Goal: Communication & Community: Ask a question

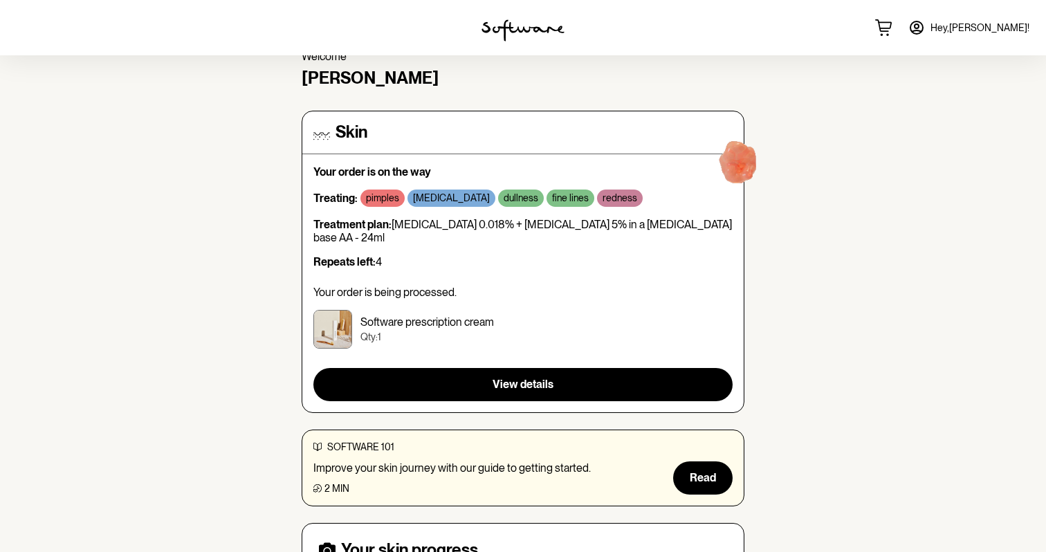
scroll to position [61, 0]
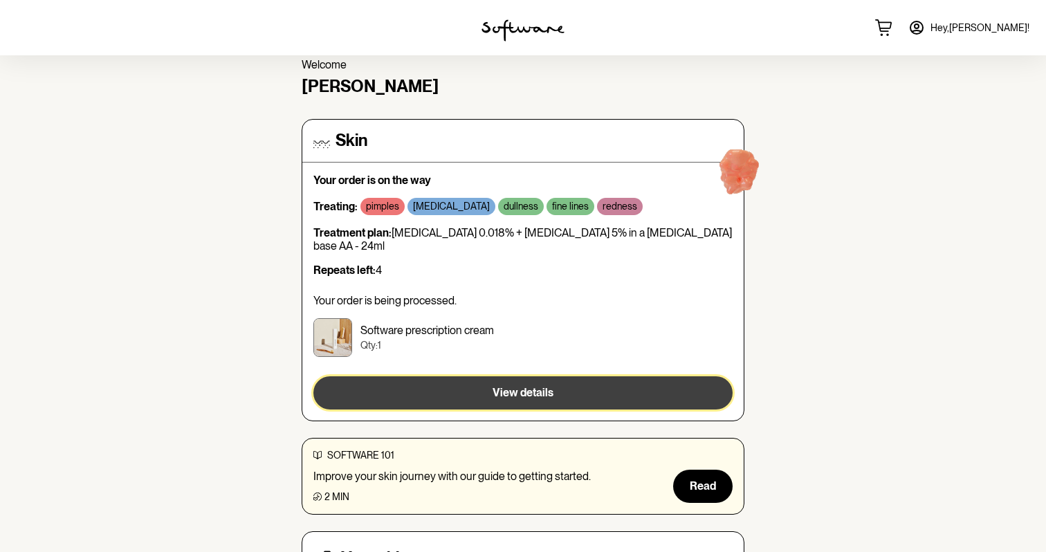
click at [615, 376] on button "View details" at bounding box center [522, 392] width 419 height 33
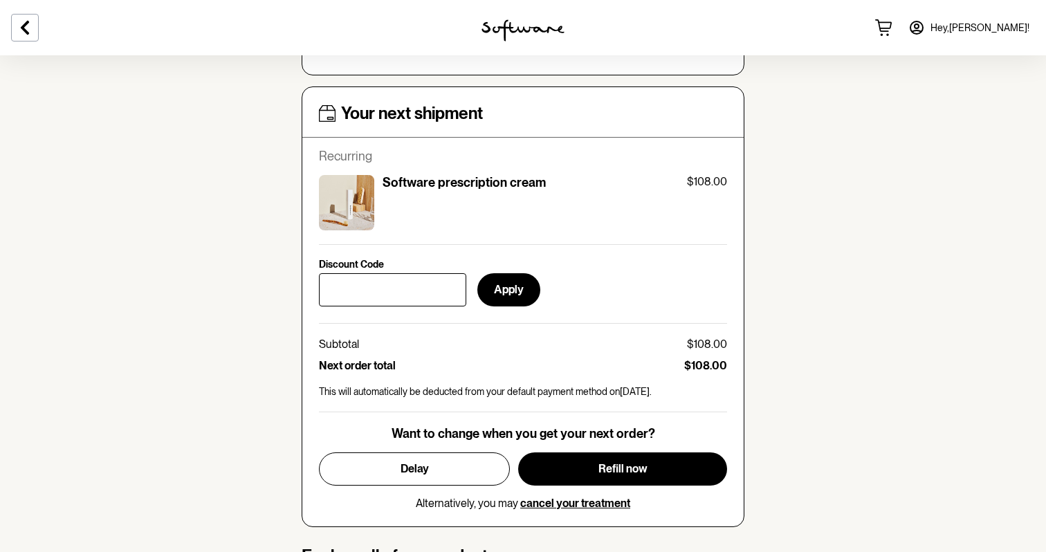
scroll to position [523, 0]
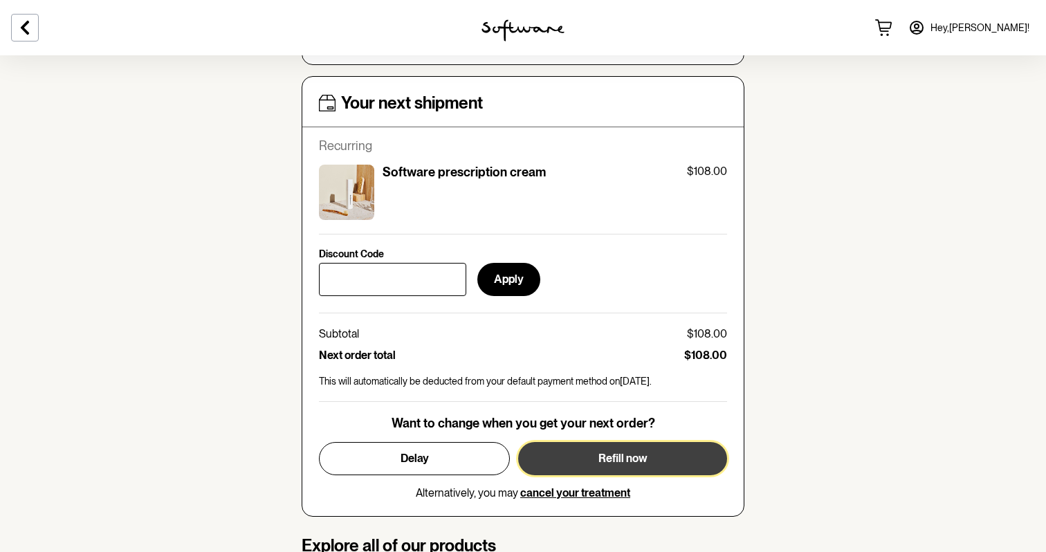
click at [612, 469] on button "Refill now" at bounding box center [622, 458] width 209 height 33
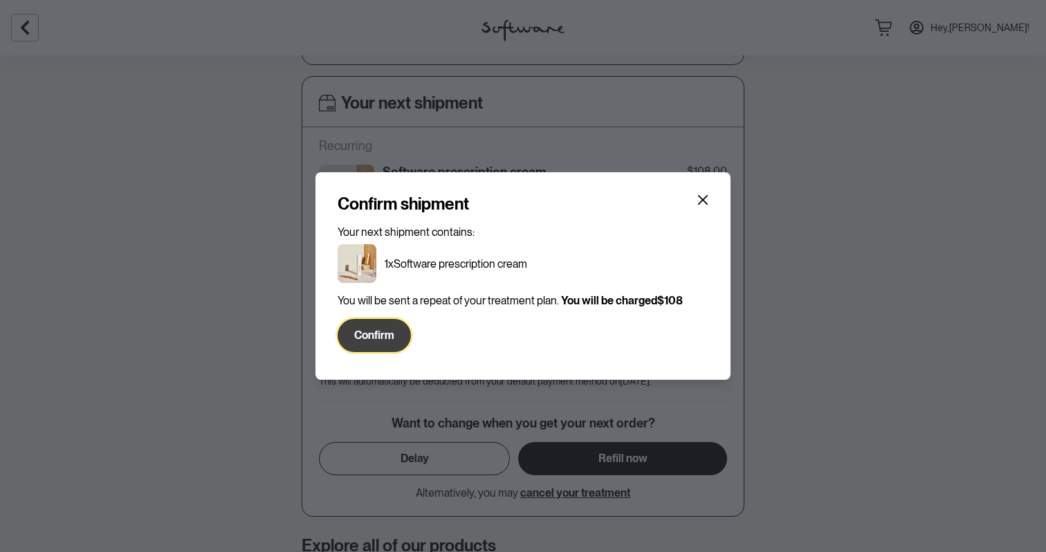
click at [394, 351] on button "Confirm" at bounding box center [374, 335] width 73 height 33
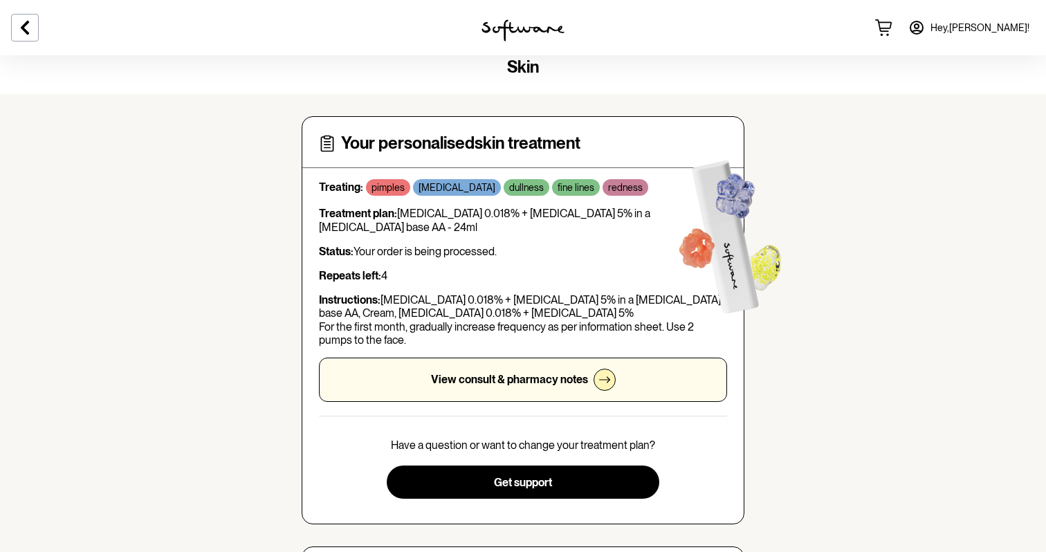
scroll to position [0, 0]
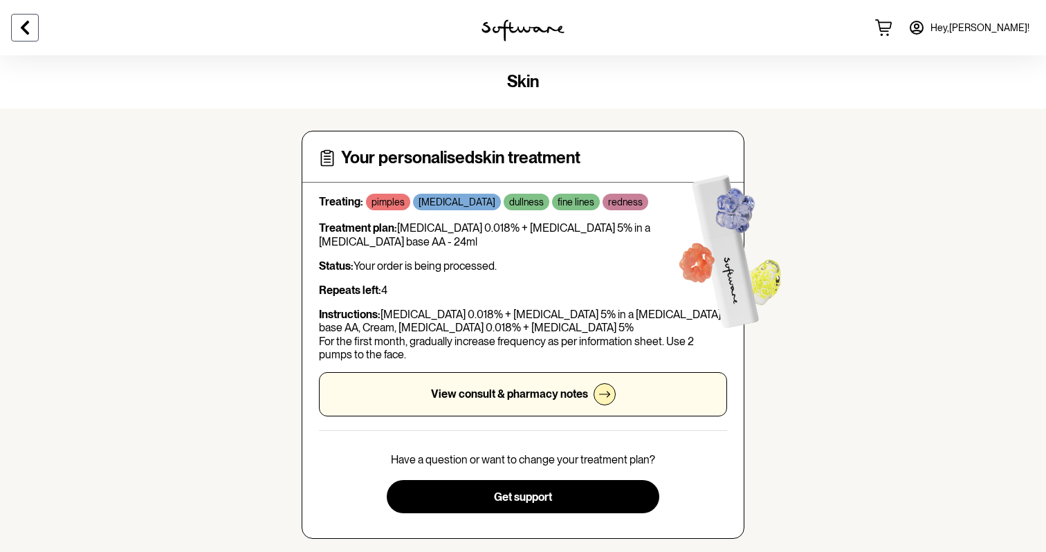
click at [33, 21] on button at bounding box center [25, 28] width 28 height 28
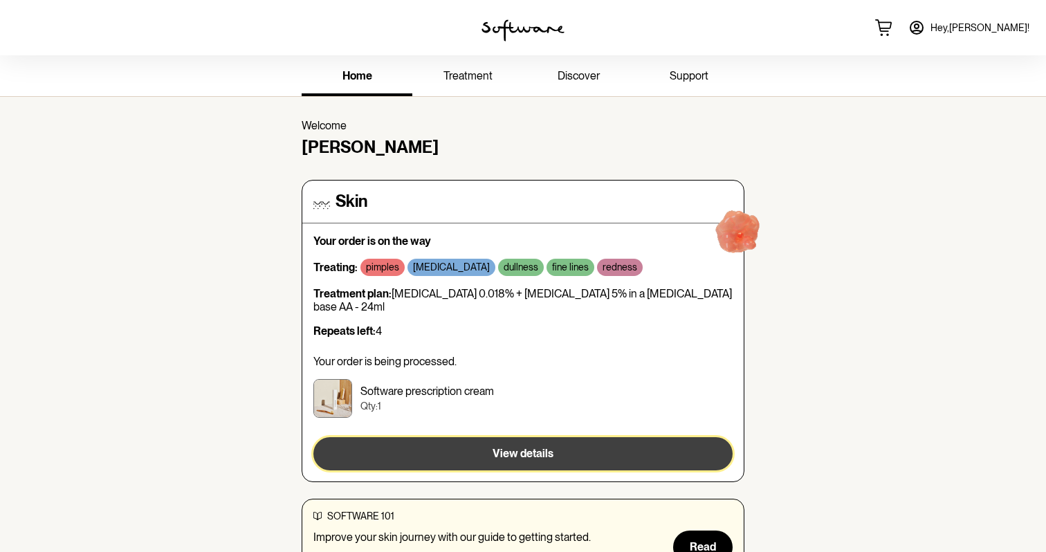
click at [500, 447] on span "View details" at bounding box center [523, 453] width 61 height 13
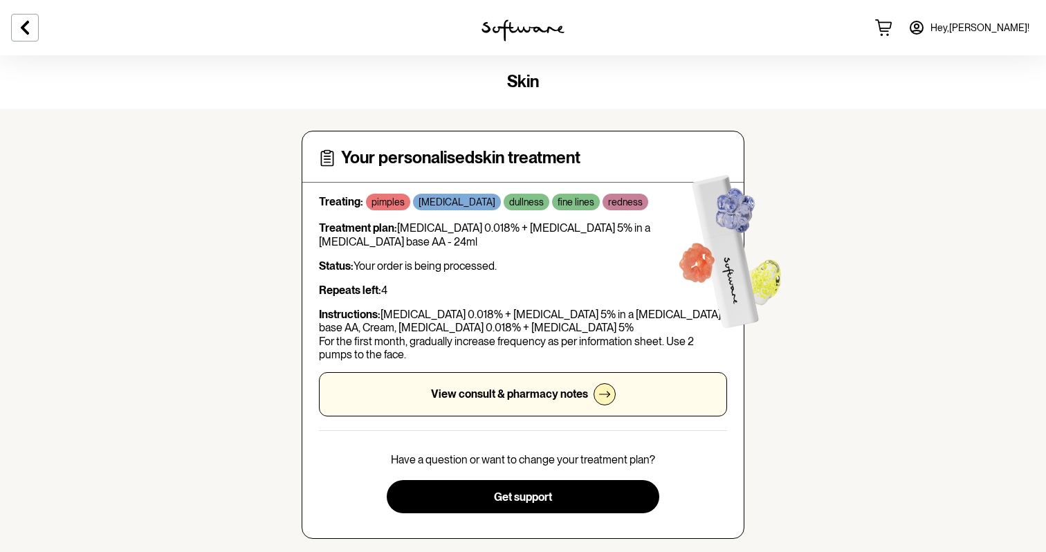
click at [508, 153] on h4 "Your personalised skin treatment" at bounding box center [460, 158] width 239 height 20
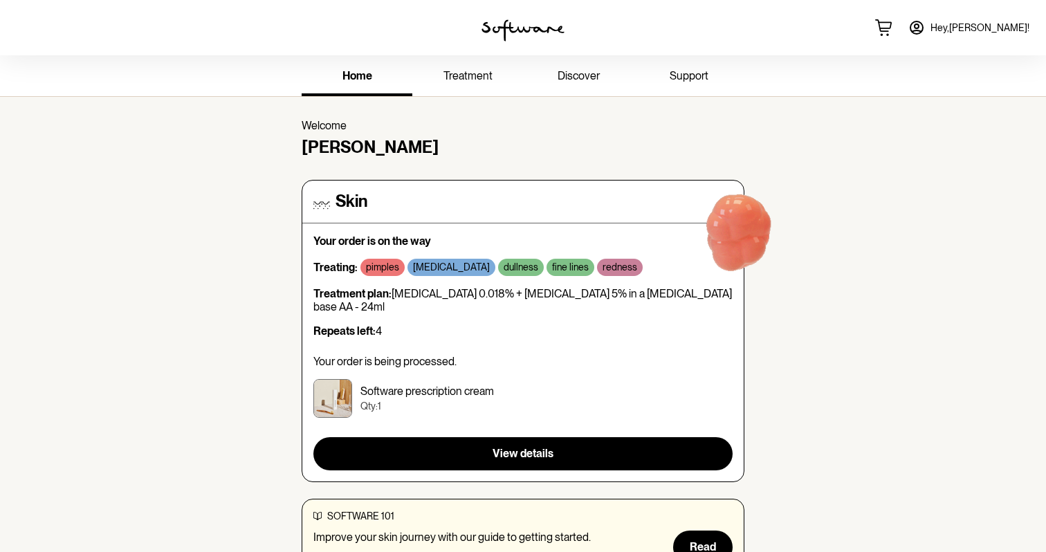
click at [980, 32] on link "Hey, Fotios !" at bounding box center [969, 27] width 138 height 33
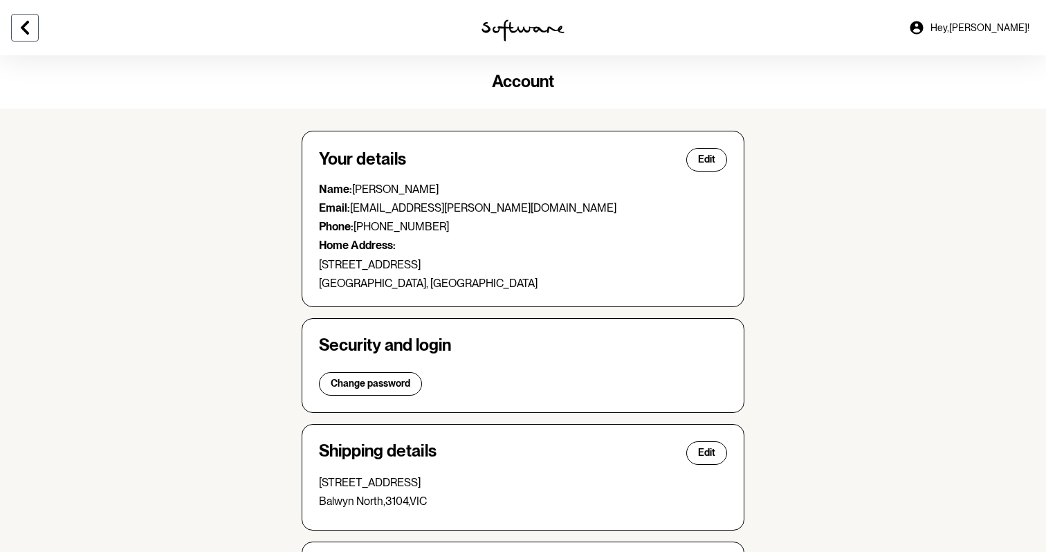
click at [14, 34] on button at bounding box center [25, 28] width 28 height 28
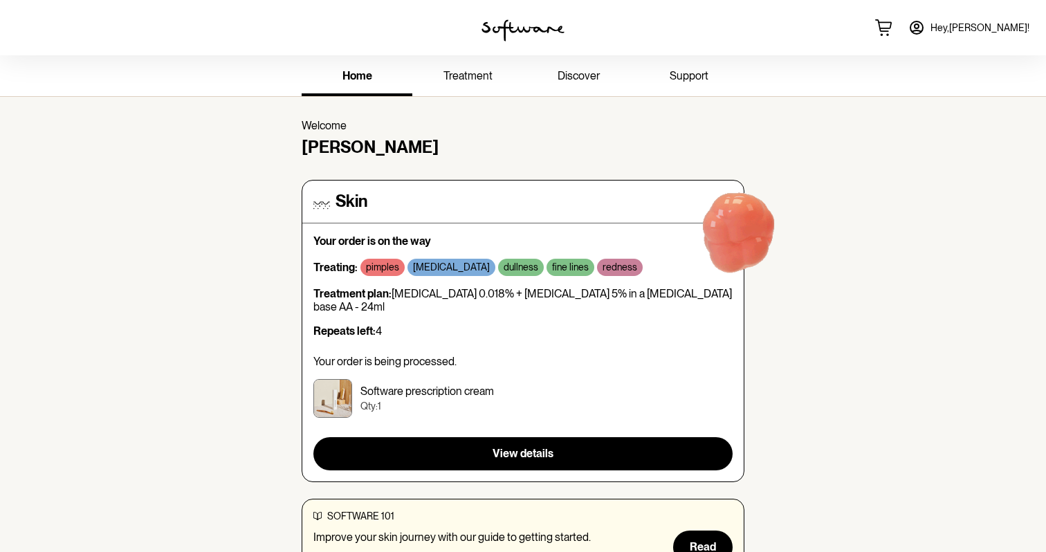
click at [470, 90] on link "treatment" at bounding box center [467, 77] width 111 height 38
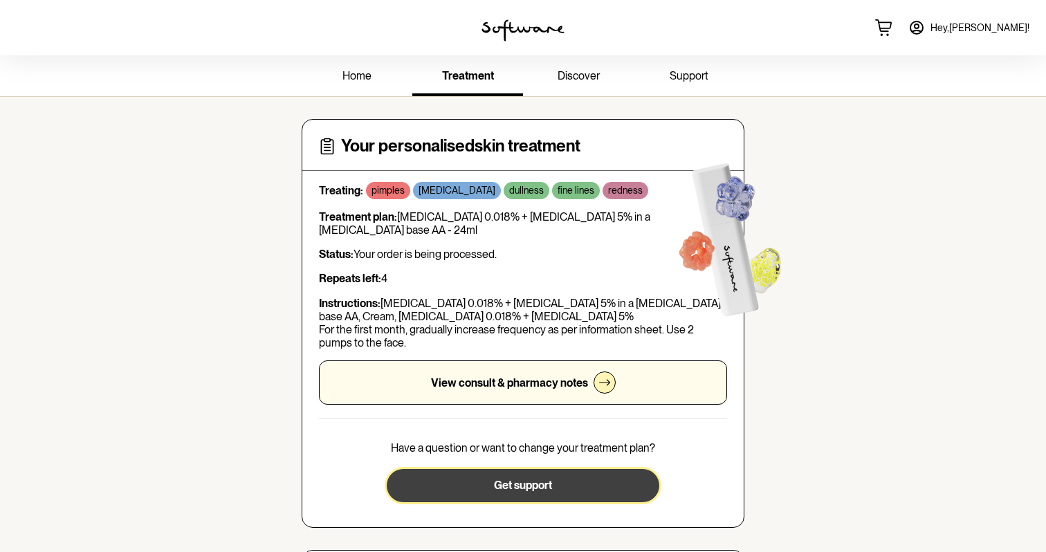
click at [596, 481] on button "Get support" at bounding box center [523, 485] width 272 height 33
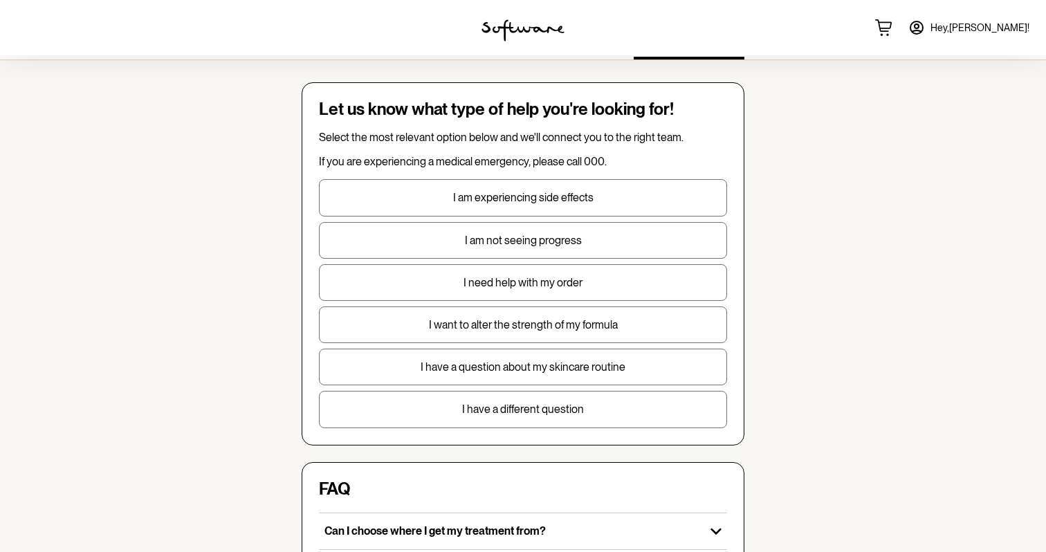
scroll to position [46, 0]
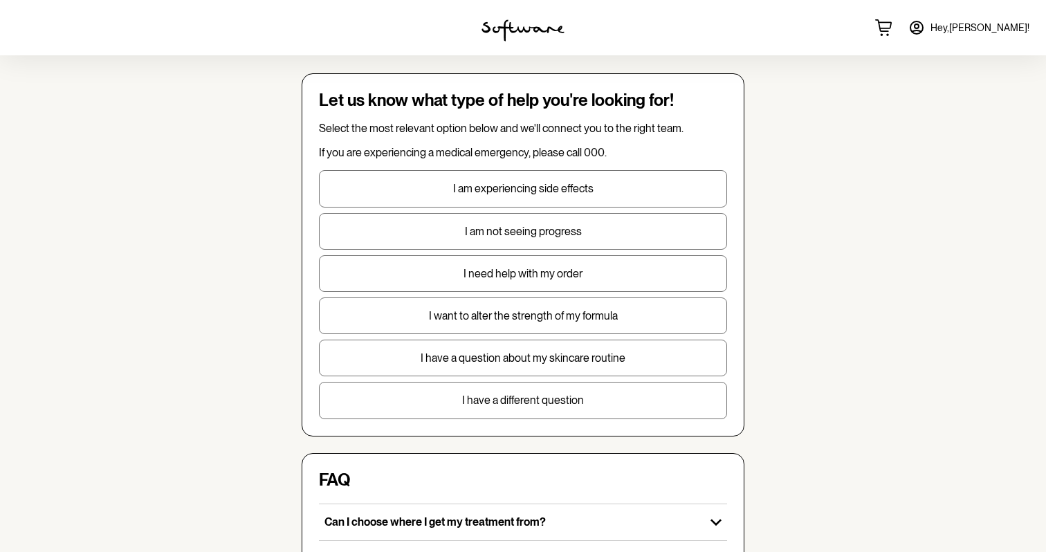
click at [591, 259] on button "I need help with my order" at bounding box center [523, 273] width 408 height 37
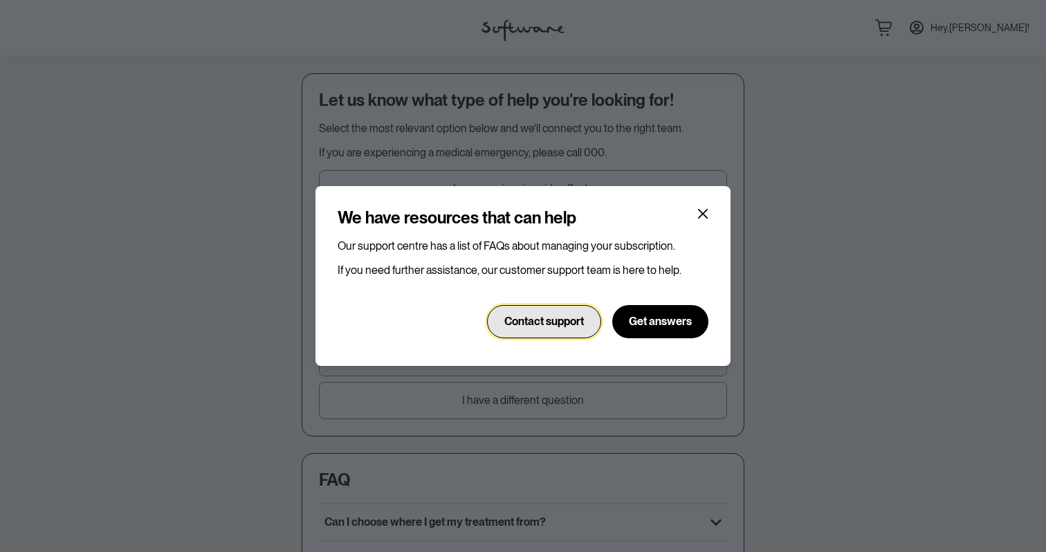
click at [568, 321] on span "Contact support" at bounding box center [544, 321] width 80 height 13
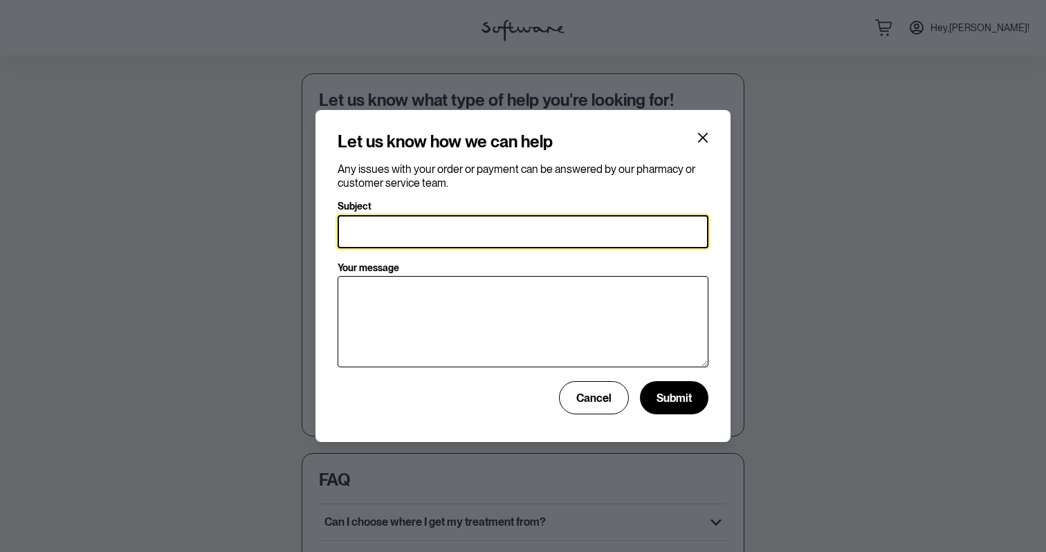
click at [565, 231] on input "Subject" at bounding box center [523, 231] width 371 height 33
type input "Hi I want to pay for a refill can't do through app"
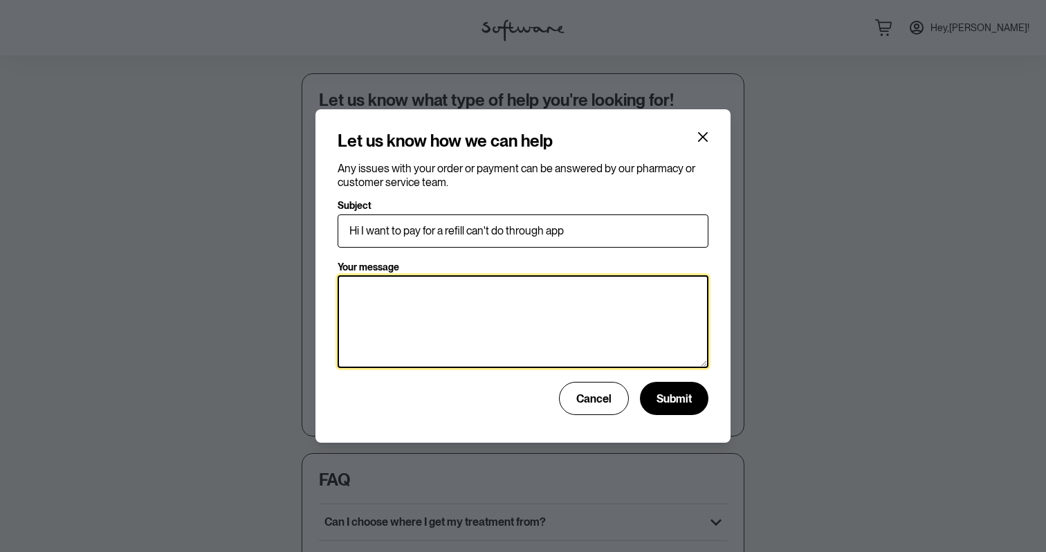
click at [517, 359] on textarea "Your message" at bounding box center [523, 321] width 371 height 93
paste textarea "Hi I want to pay for a refill can't do through app"
type textarea "Hi I want to pay for a refill can't do through app"
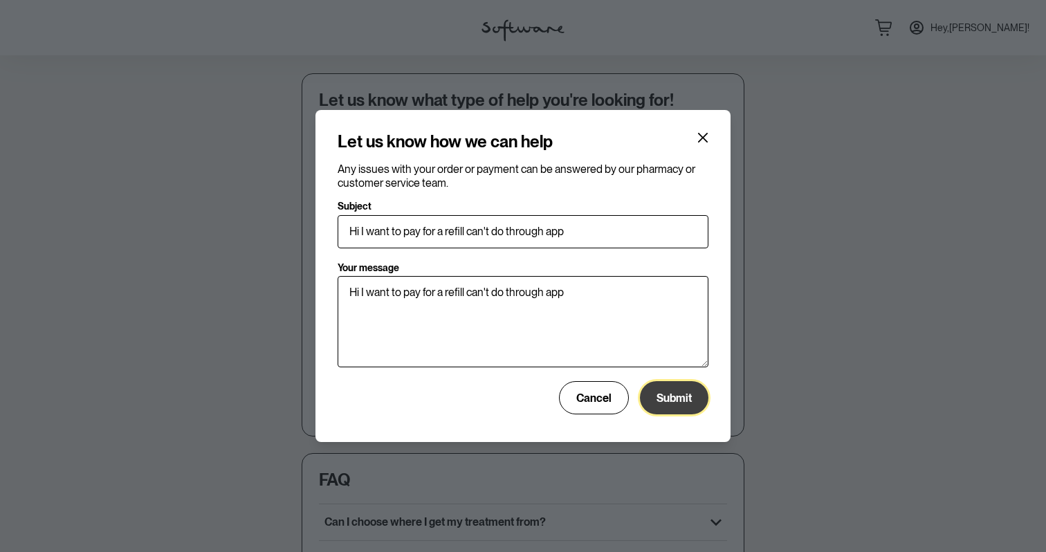
click at [678, 397] on span "Submit" at bounding box center [674, 398] width 35 height 13
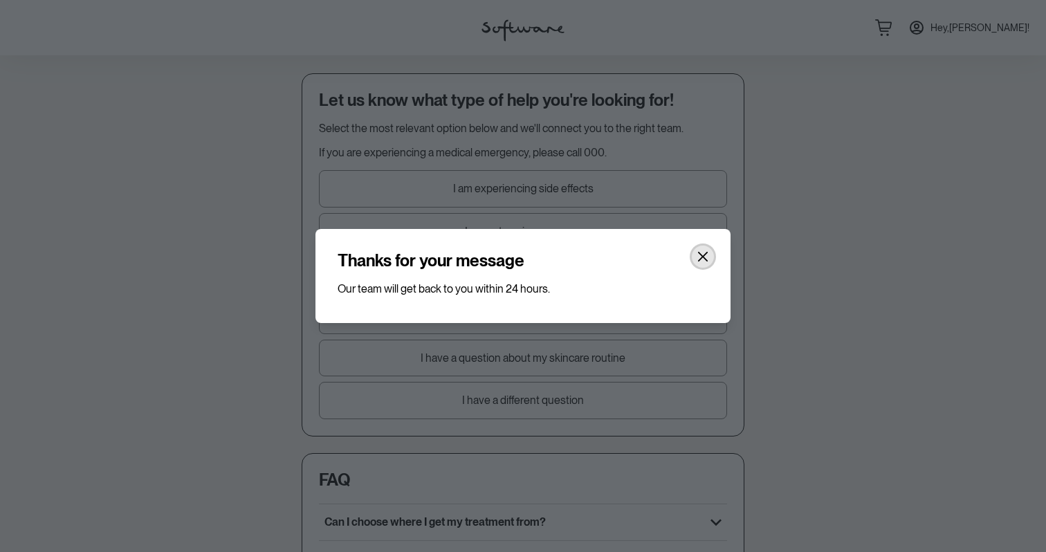
click at [711, 257] on button "Close" at bounding box center [703, 257] width 22 height 22
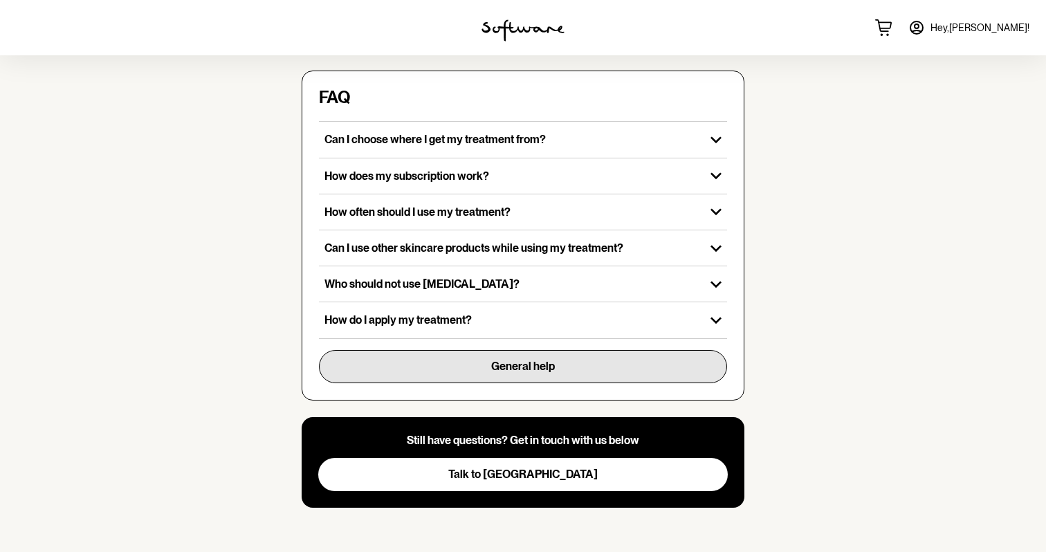
scroll to position [0, 0]
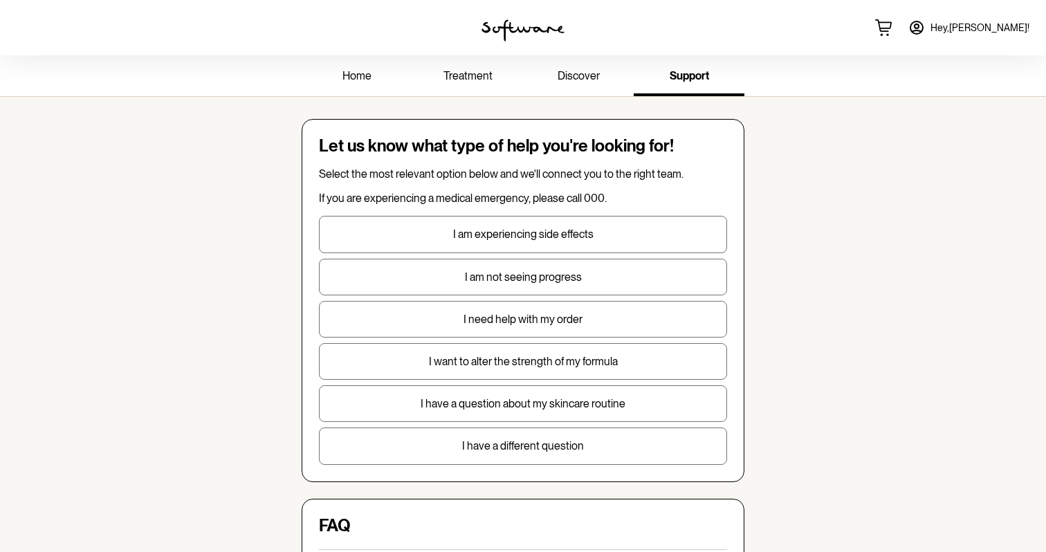
click at [469, 66] on link "treatment" at bounding box center [467, 77] width 111 height 38
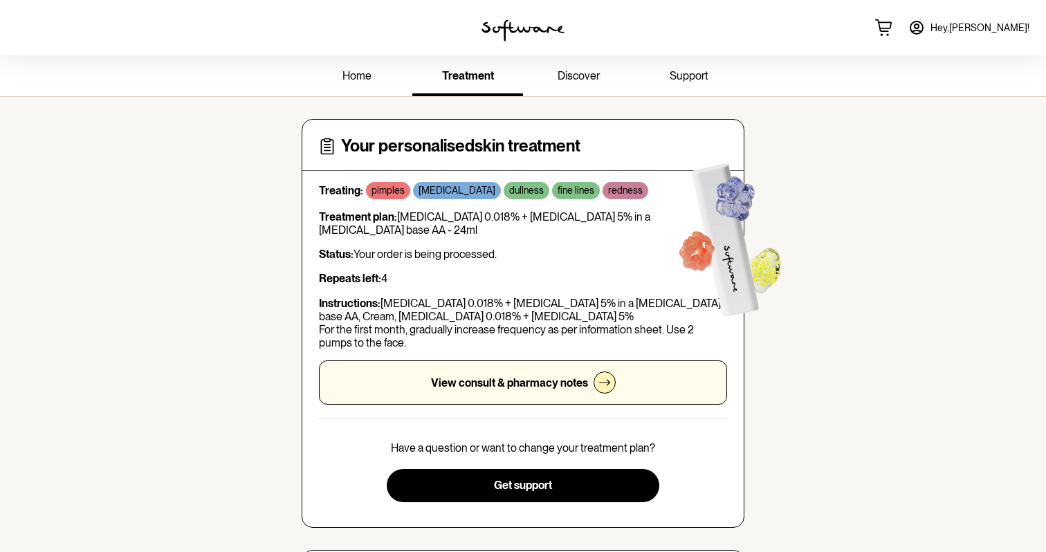
click at [355, 86] on link "home" at bounding box center [357, 77] width 111 height 38
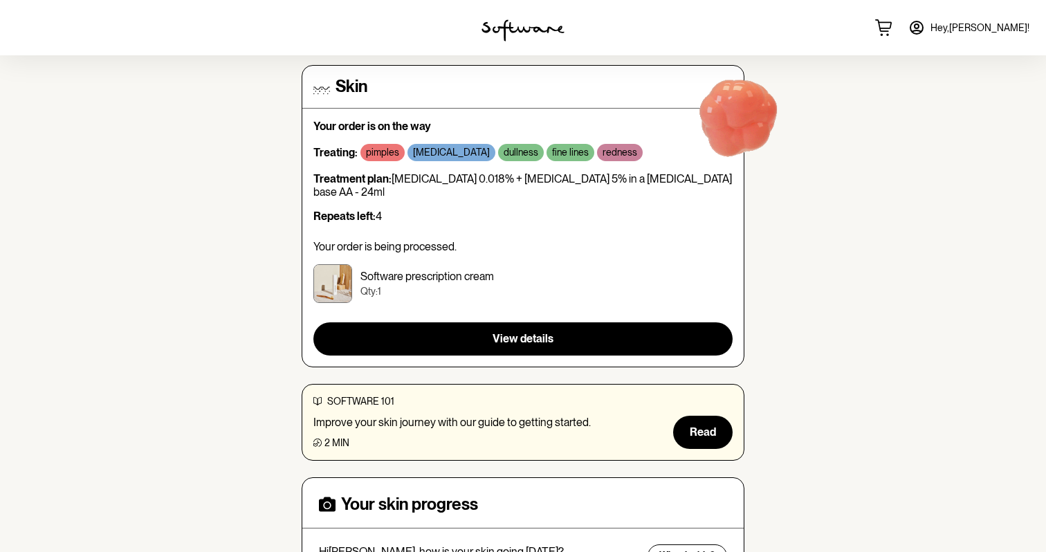
scroll to position [130, 0]
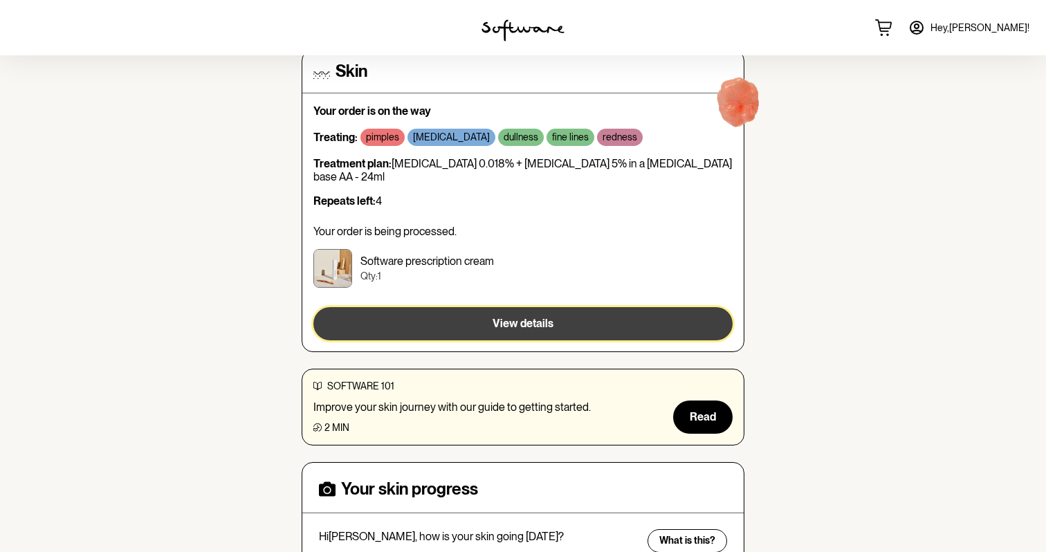
click at [555, 313] on button "View details" at bounding box center [522, 323] width 419 height 33
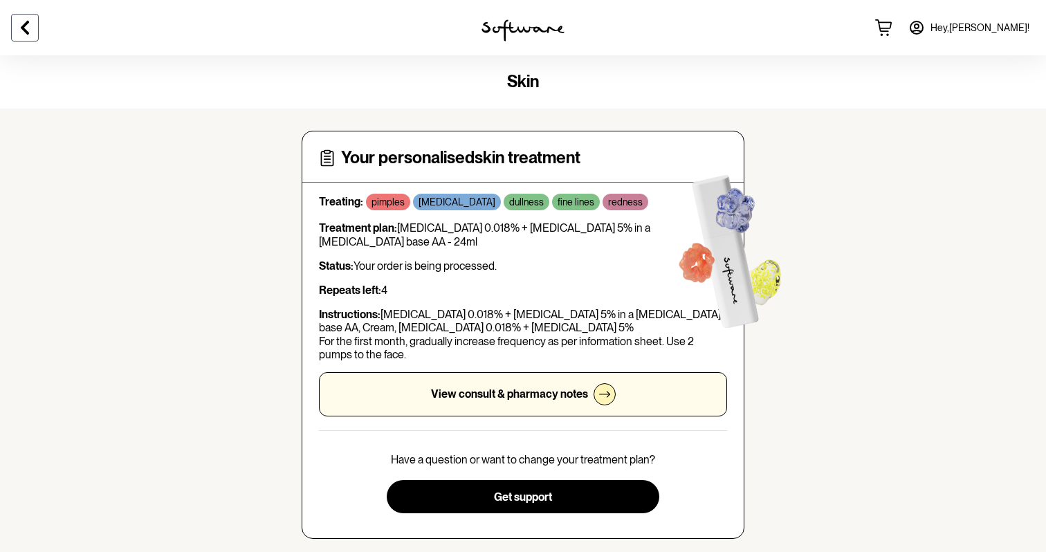
click at [23, 33] on icon at bounding box center [25, 27] width 17 height 17
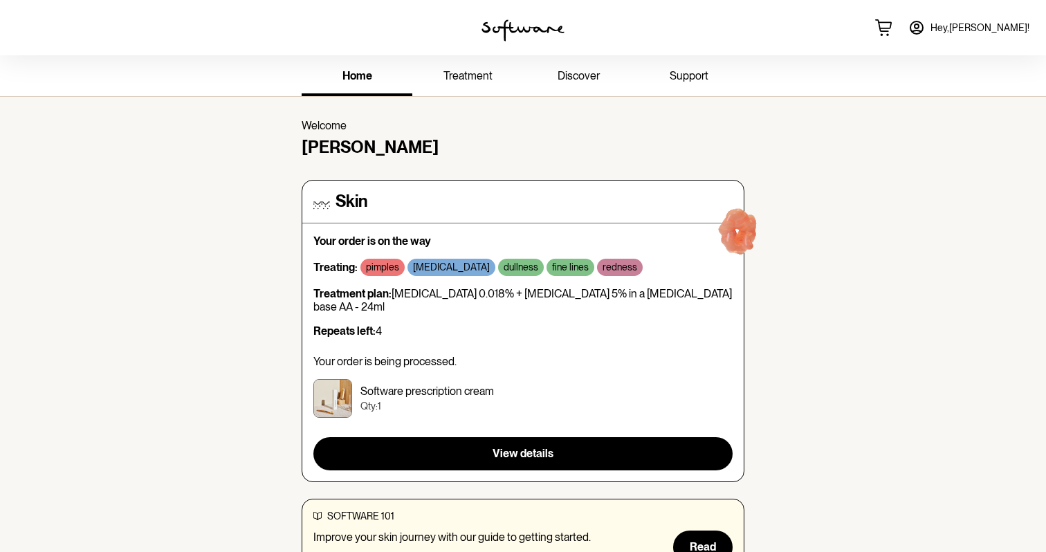
click at [930, 37] on div "Hey, Fotios !" at bounding box center [871, 27] width 349 height 55
click at [892, 26] on icon at bounding box center [883, 27] width 17 height 17
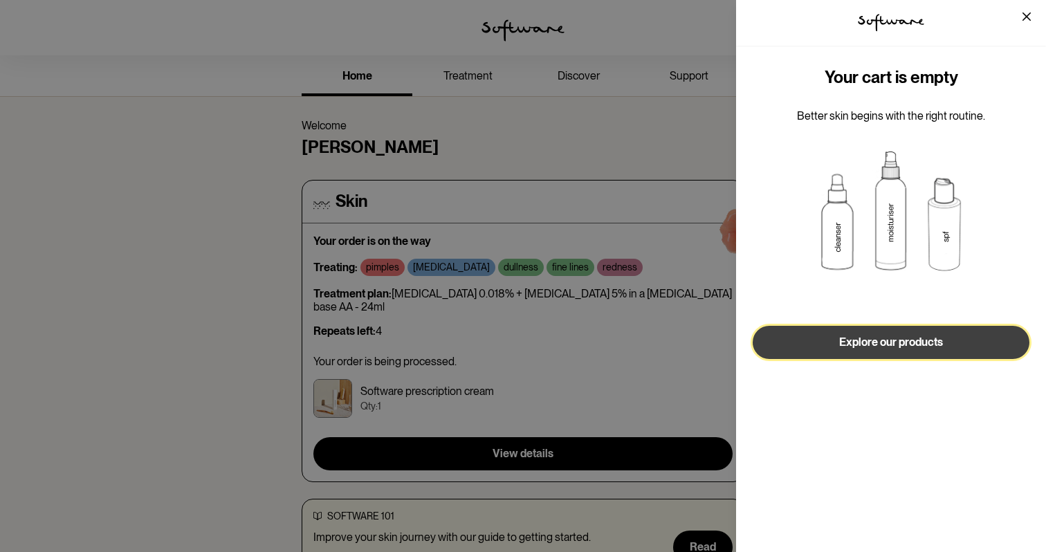
click at [928, 349] on button "Explore our products" at bounding box center [891, 342] width 277 height 33
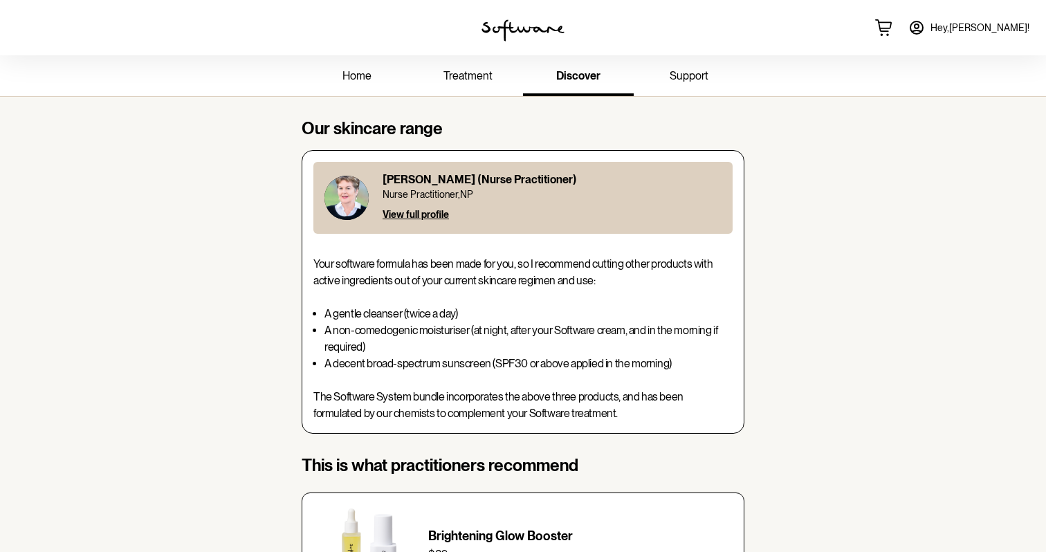
click at [991, 29] on span "Hey, Fotios !" at bounding box center [979, 28] width 99 height 12
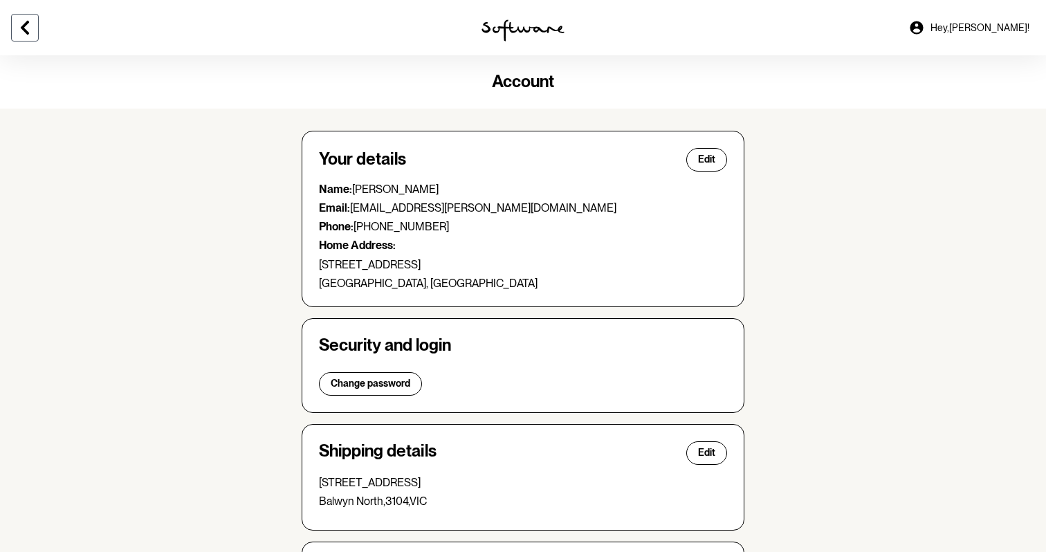
click at [27, 28] on icon at bounding box center [25, 27] width 17 height 17
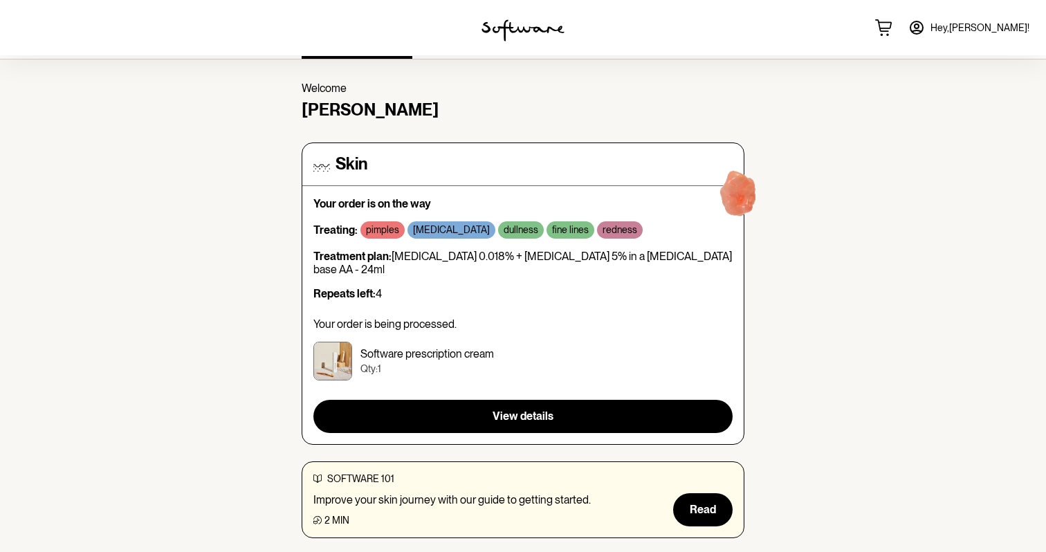
scroll to position [39, 0]
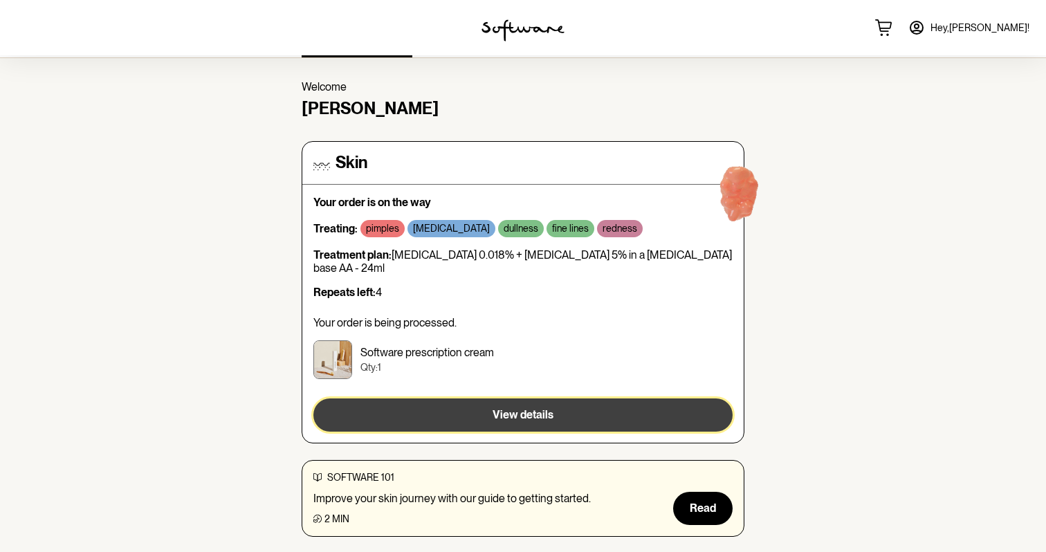
click at [533, 398] on button "View details" at bounding box center [522, 414] width 419 height 33
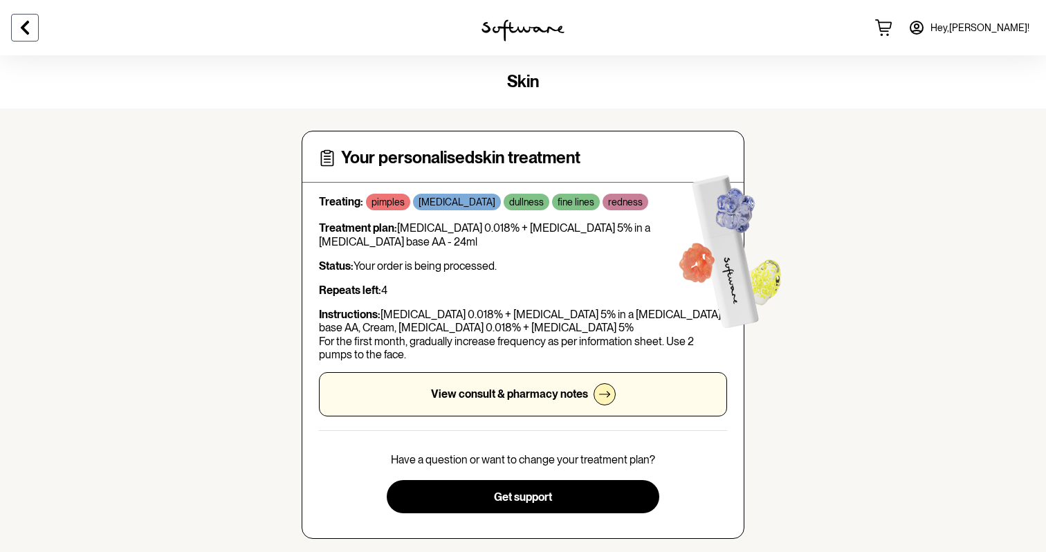
click at [25, 28] on icon at bounding box center [25, 27] width 17 height 17
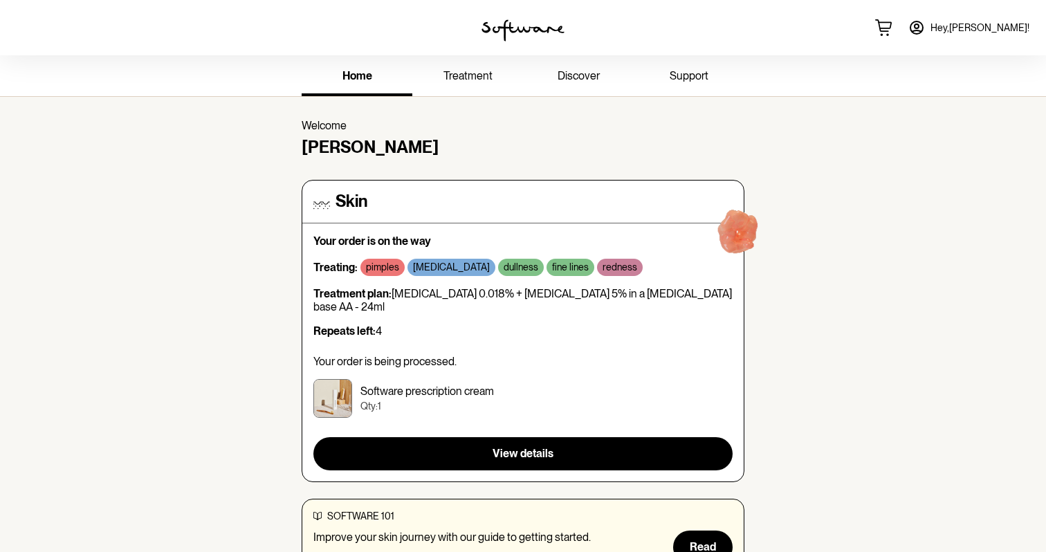
click at [587, 87] on link "discover" at bounding box center [578, 77] width 111 height 38
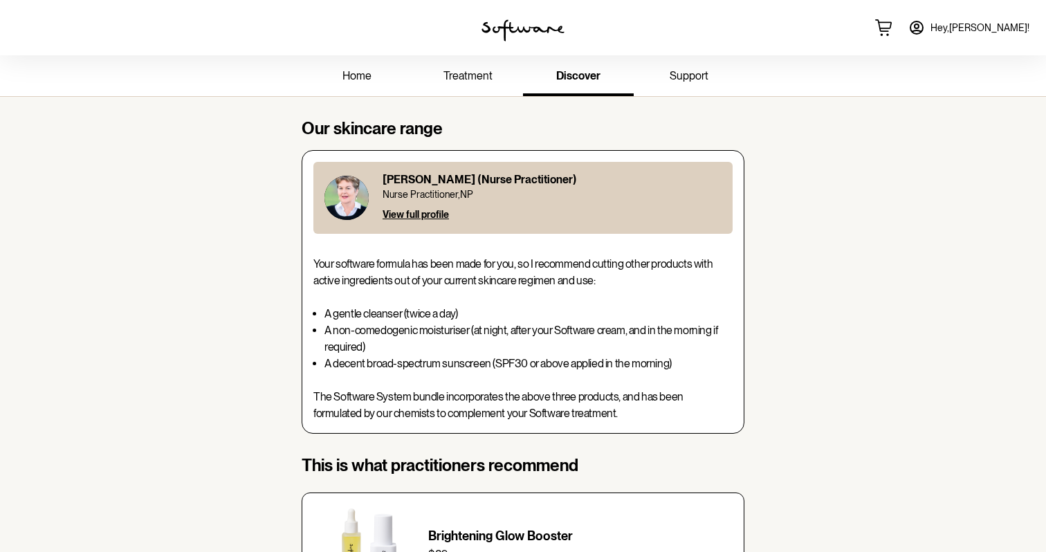
click at [379, 84] on link "home" at bounding box center [357, 77] width 111 height 38
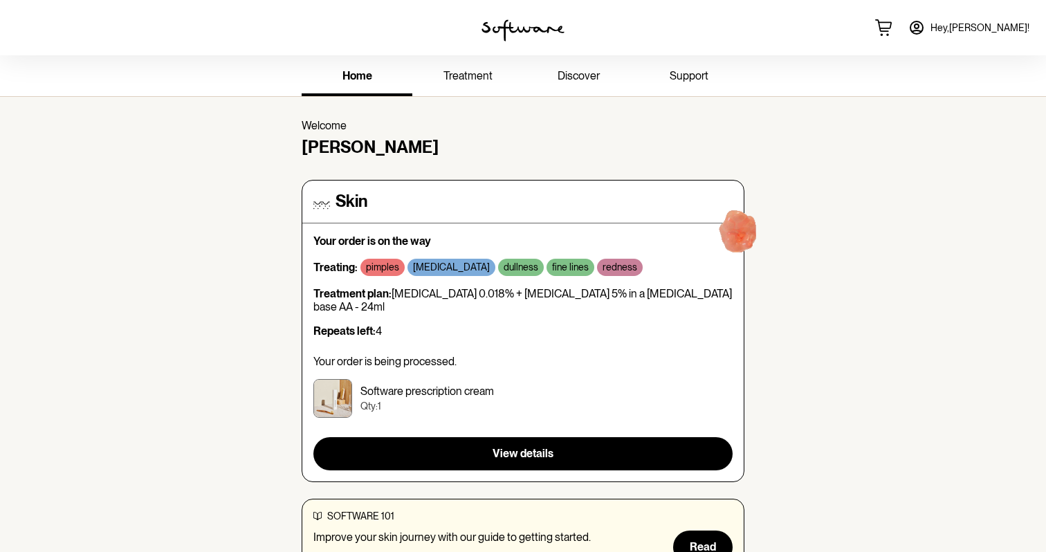
click at [455, 82] on link "treatment" at bounding box center [467, 77] width 111 height 38
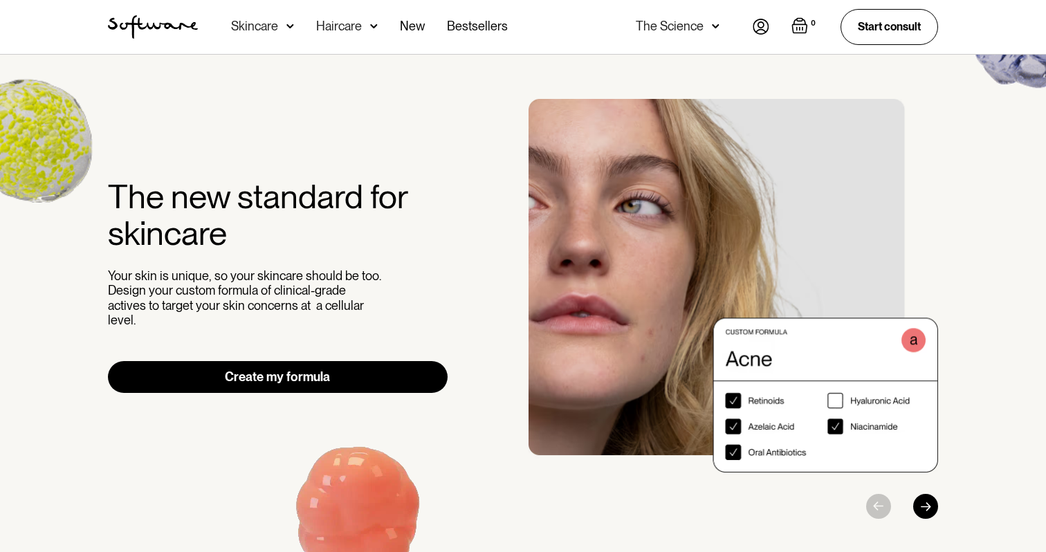
click at [538, 77] on div "The new standard for skincare Your skin is unique, so your skincare should be t…" at bounding box center [523, 309] width 1046 height 509
